Goal: Task Accomplishment & Management: Manage account settings

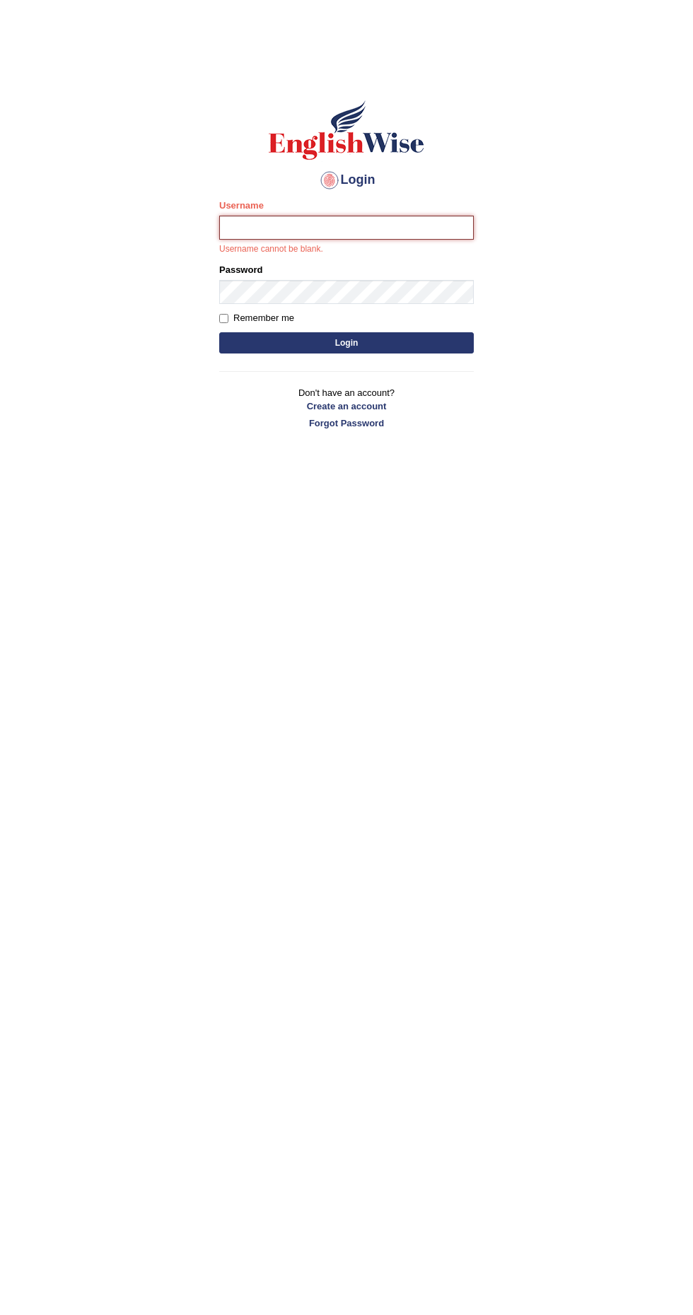
click at [282, 227] on input "Username" at bounding box center [346, 228] width 255 height 24
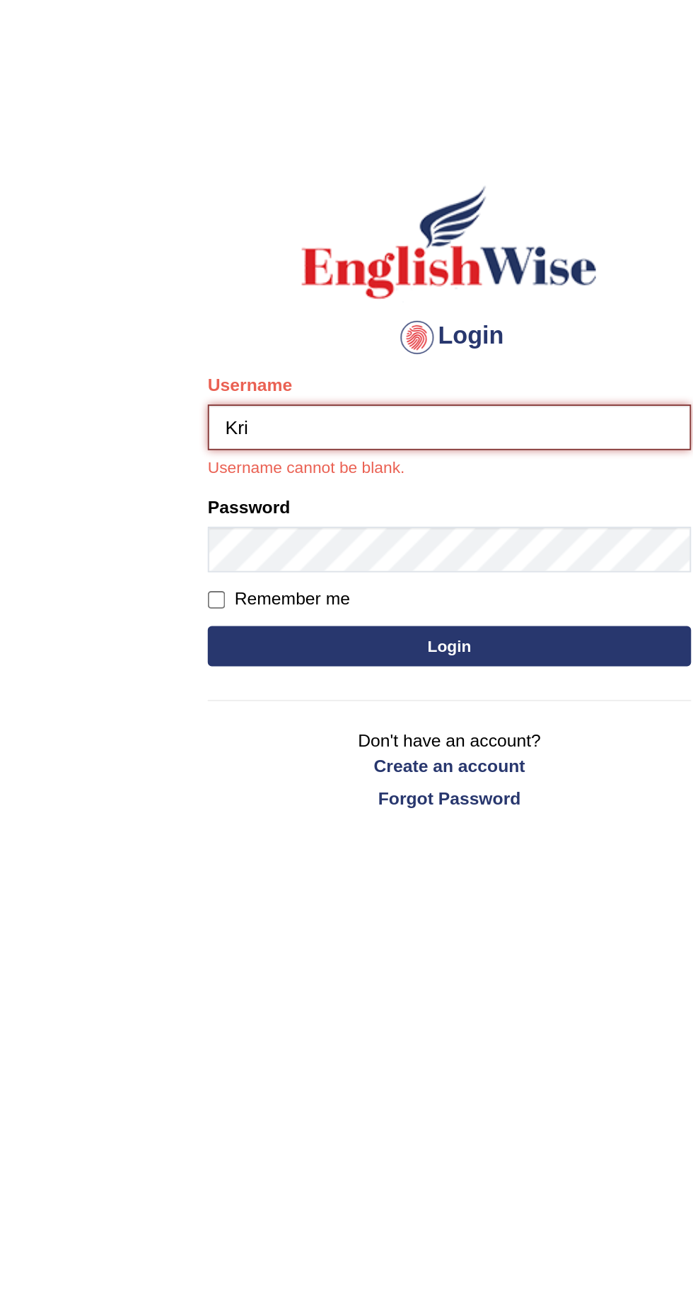
click at [280, 223] on input "Kri" at bounding box center [346, 228] width 255 height 24
type input "Krizza _Belle"
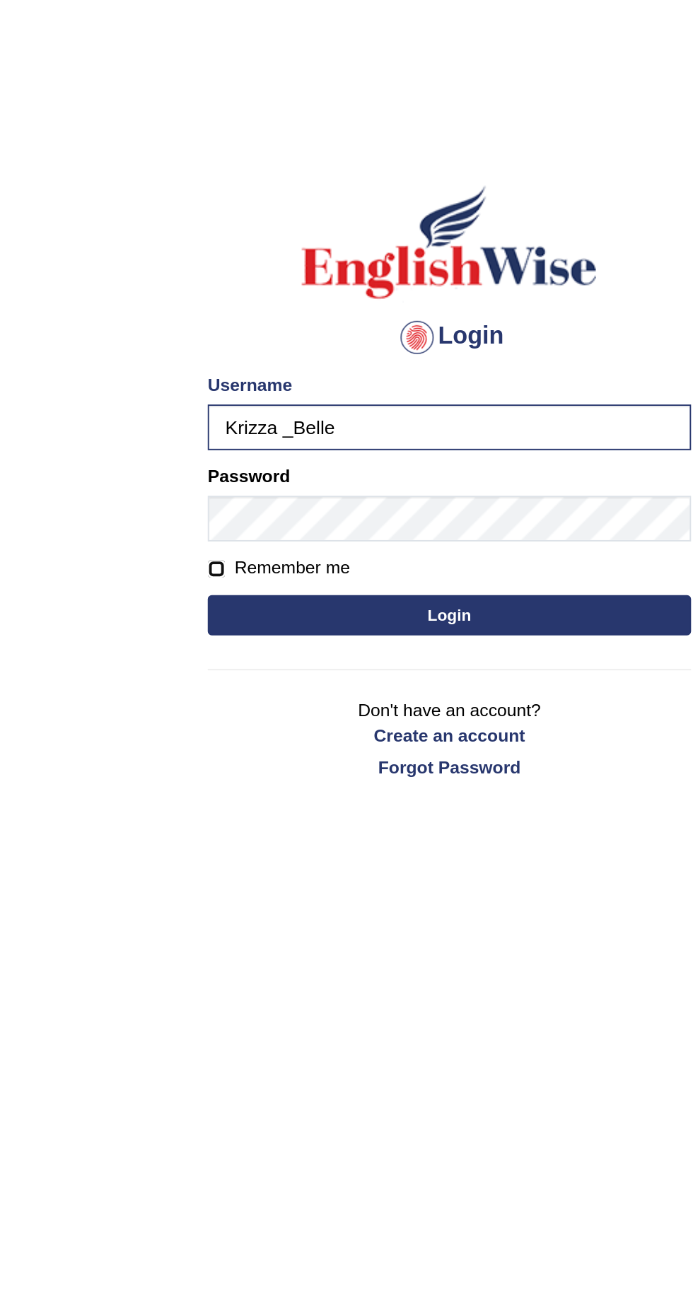
click at [228, 301] on input "Remember me" at bounding box center [223, 302] width 9 height 9
checkbox input "true"
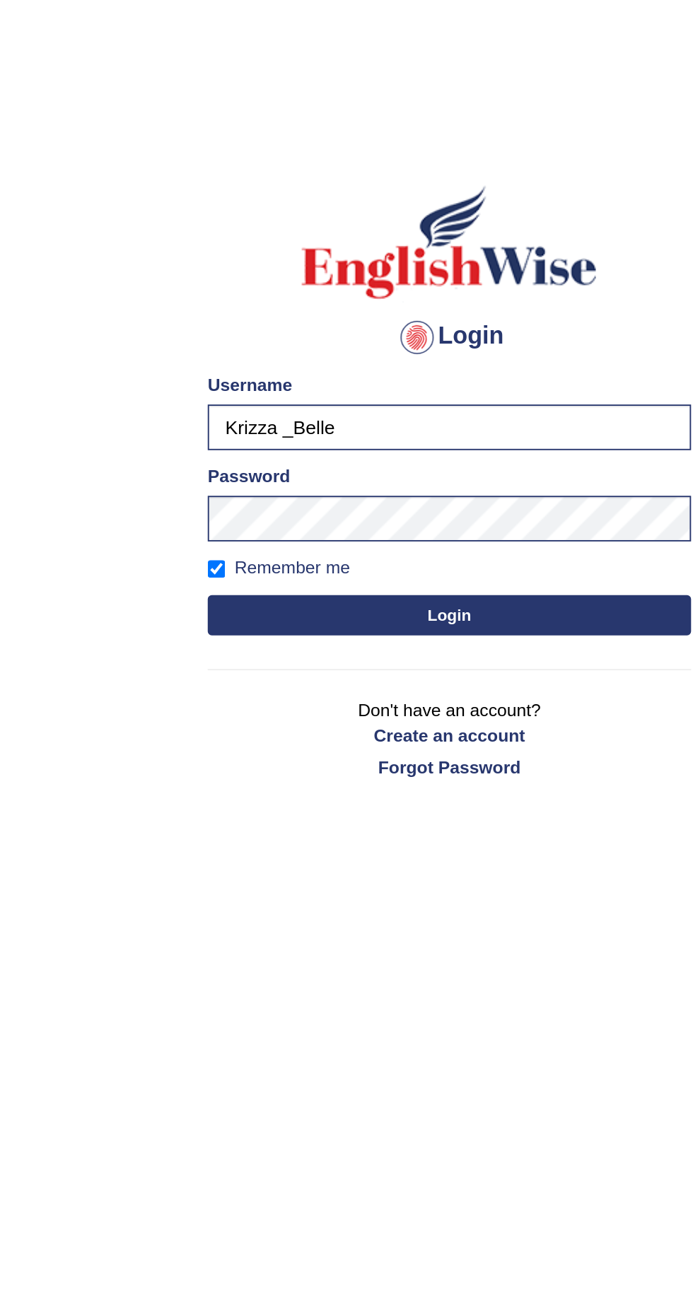
click at [231, 331] on button "Login" at bounding box center [346, 326] width 255 height 21
click at [421, 325] on button "Login" at bounding box center [346, 326] width 255 height 21
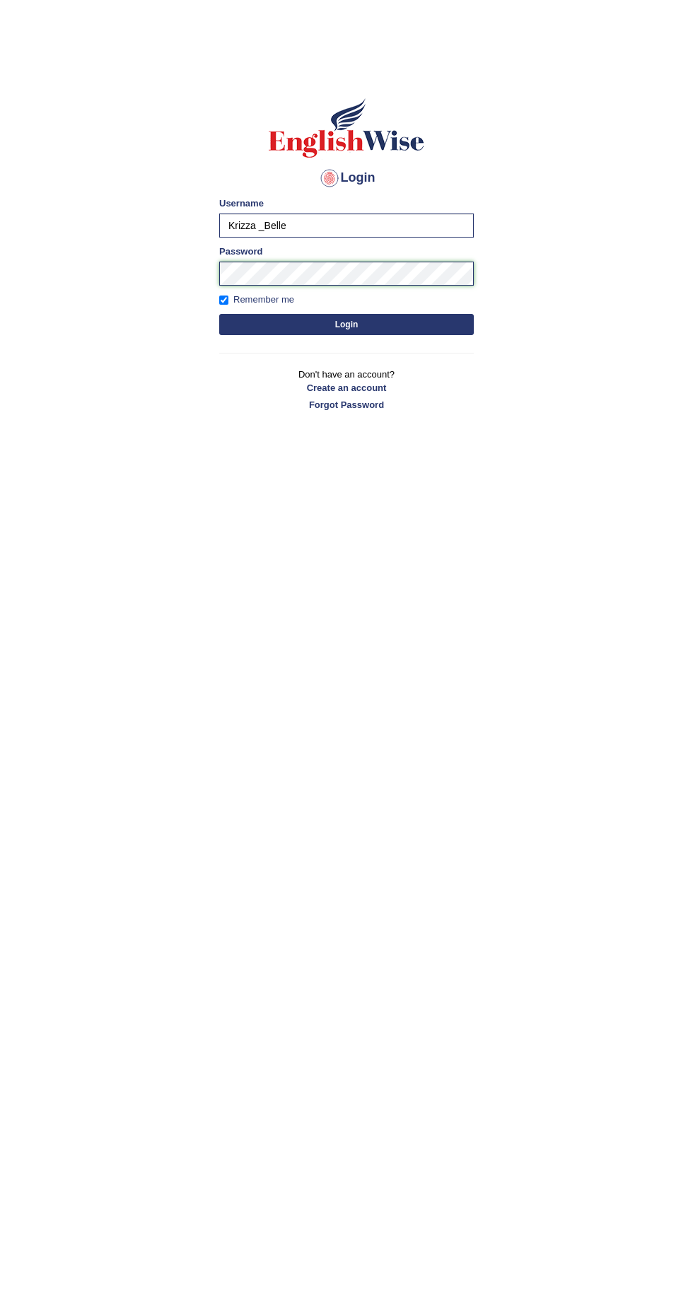
scroll to position [2, 0]
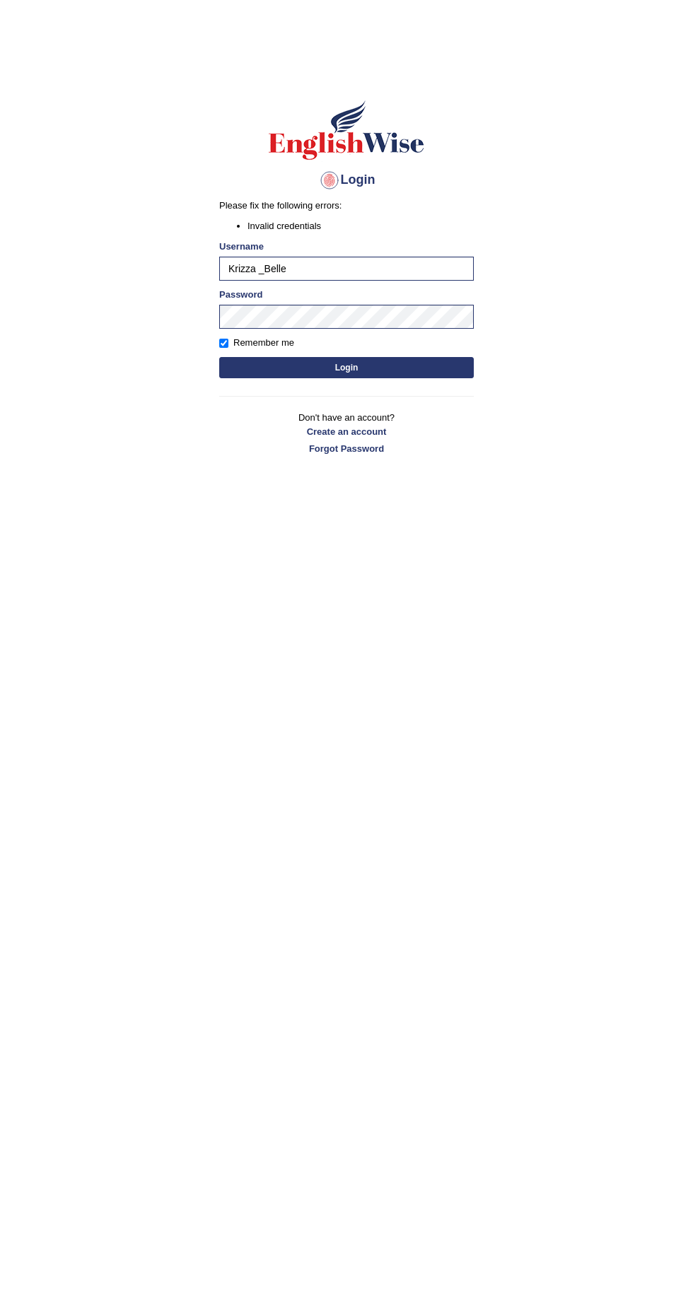
click at [418, 343] on div "Remember me" at bounding box center [346, 343] width 255 height 14
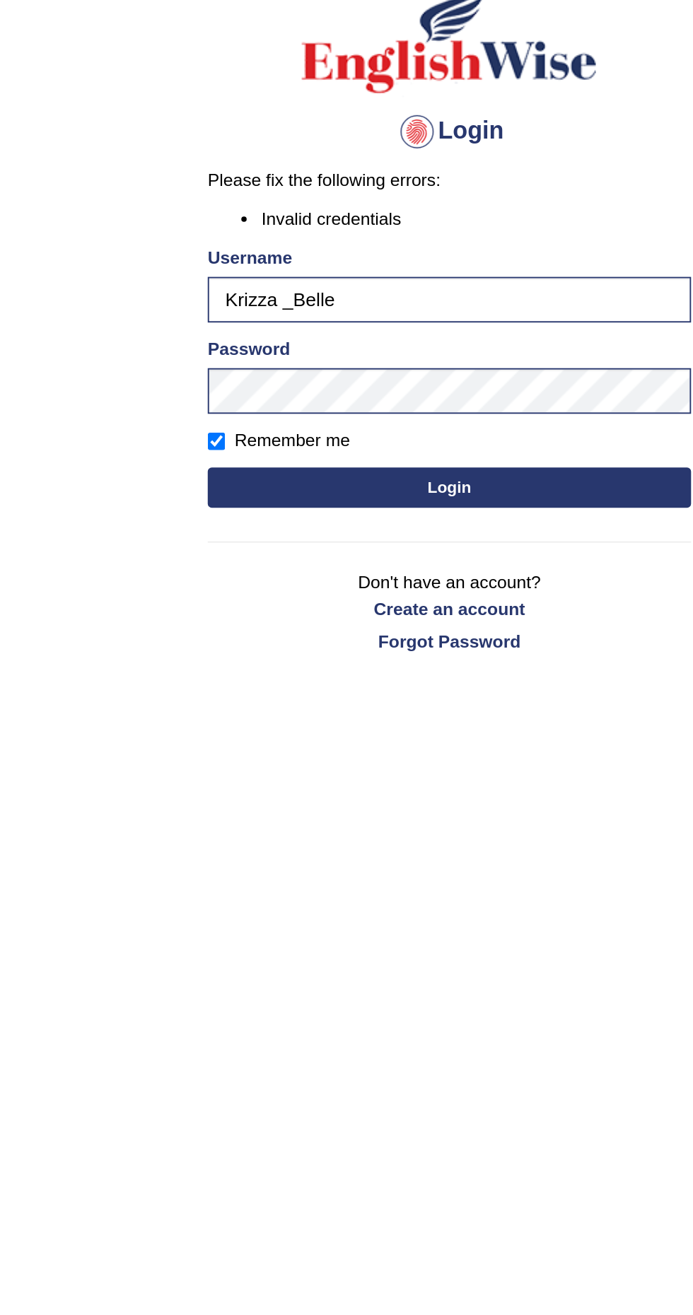
click at [397, 364] on button "Login" at bounding box center [346, 367] width 255 height 21
